Goal: Navigation & Orientation: Find specific page/section

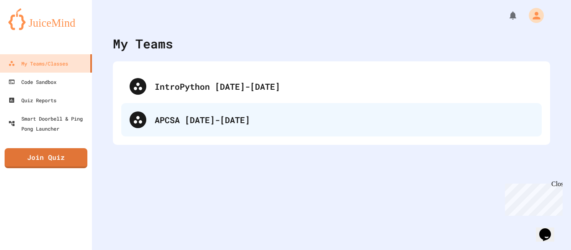
click at [196, 125] on div "APCSA [DATE]-[DATE]" at bounding box center [344, 120] width 379 height 13
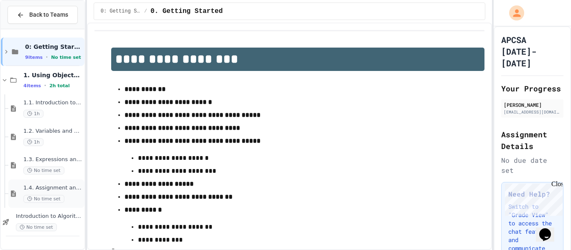
click at [38, 189] on span "1.4. Assignment and Input" at bounding box center [52, 188] width 59 height 7
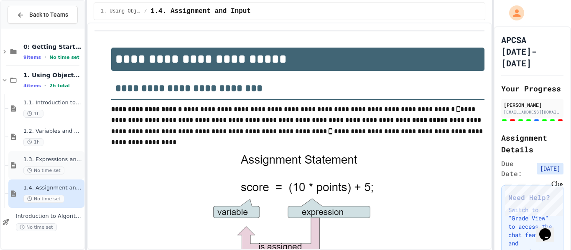
scroll to position [547, 0]
